Goal: Navigation & Orientation: Find specific page/section

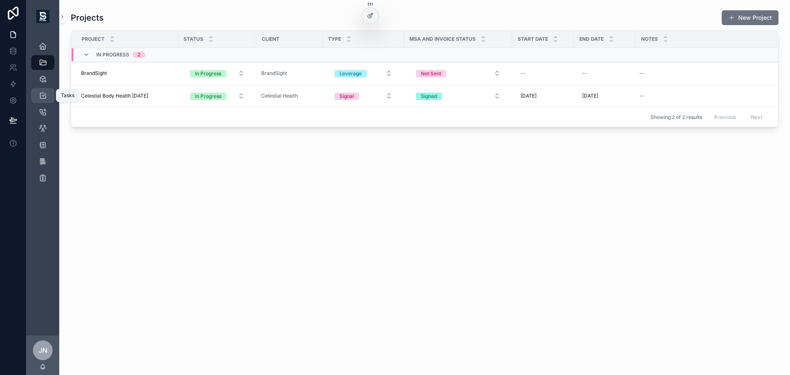
click at [45, 93] on icon "scrollable content" at bounding box center [43, 95] width 8 height 8
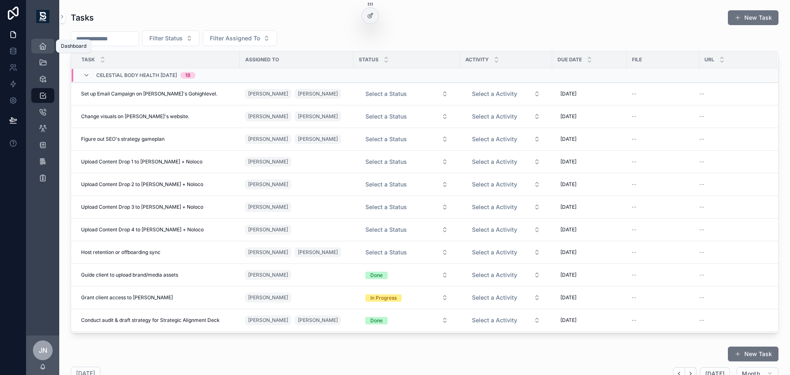
click at [42, 46] on icon "scrollable content" at bounding box center [43, 46] width 8 height 8
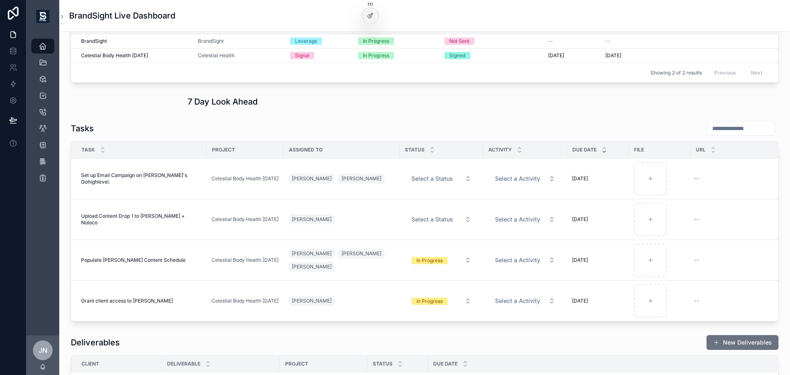
scroll to position [82, 0]
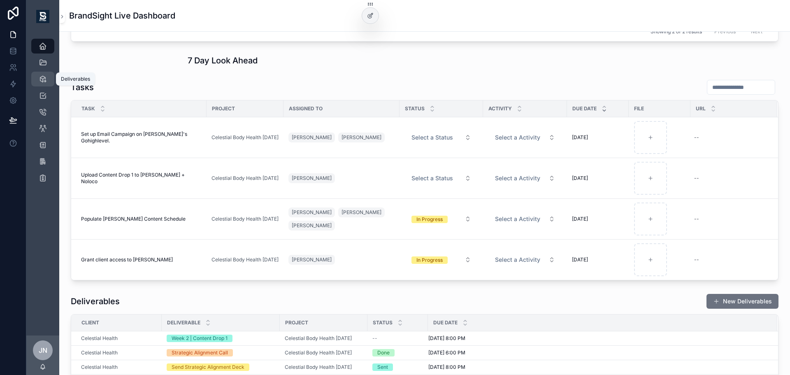
click at [44, 79] on icon "scrollable content" at bounding box center [43, 79] width 8 height 8
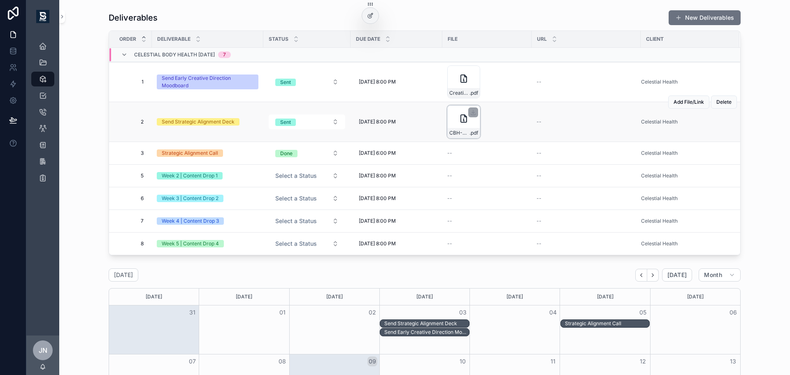
click at [456, 127] on div "CBH-Strategic-Alignment-Deck .pdf" at bounding box center [463, 121] width 33 height 33
